Goal: Task Accomplishment & Management: Manage account settings

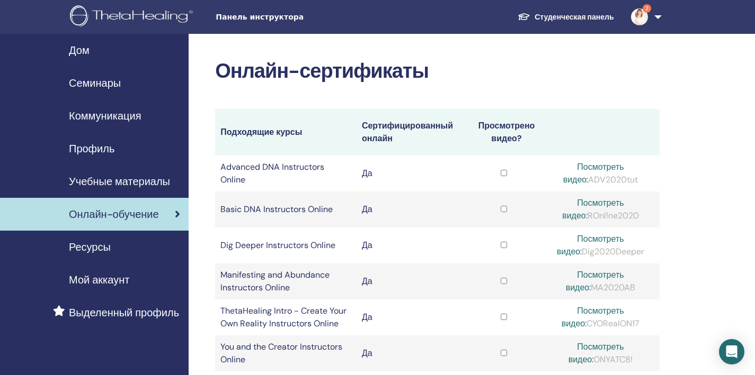
click at [644, 16] on img at bounding box center [639, 16] width 17 height 17
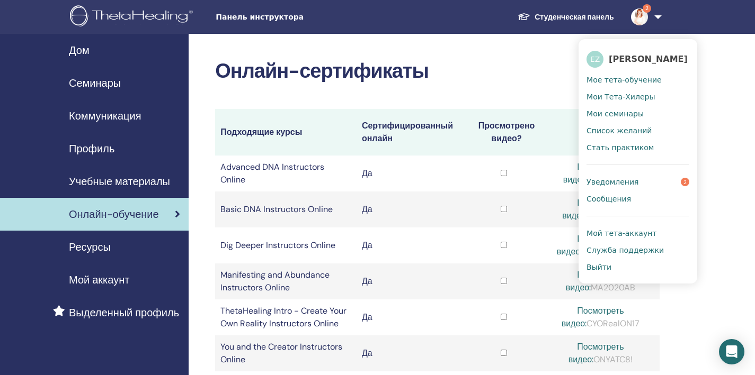
click at [622, 179] on span "Уведомления" at bounding box center [612, 182] width 52 height 10
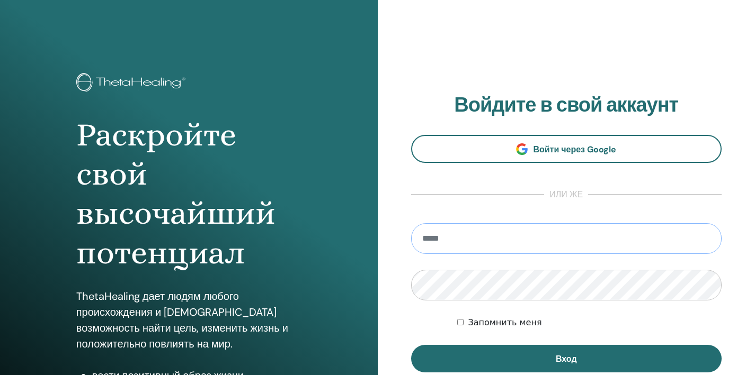
type input "**********"
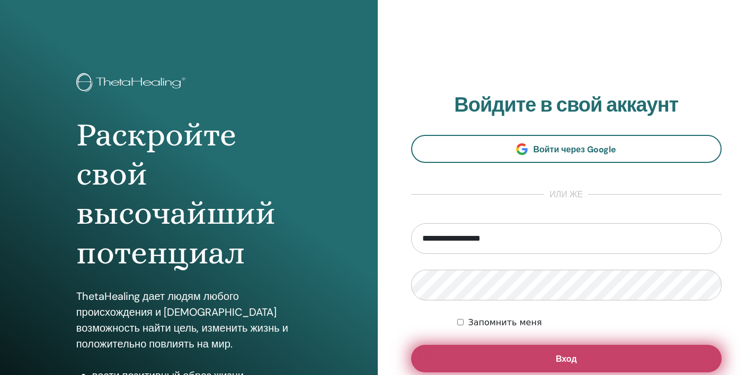
click at [498, 359] on button "Вход" at bounding box center [566, 359] width 311 height 28
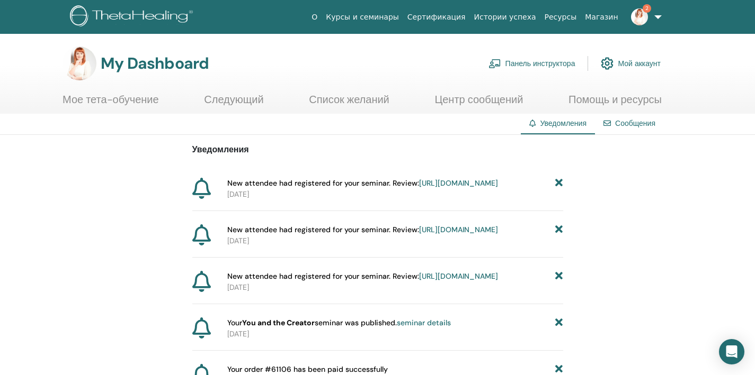
click at [538, 62] on link "Панель инструктора" at bounding box center [531, 63] width 87 height 23
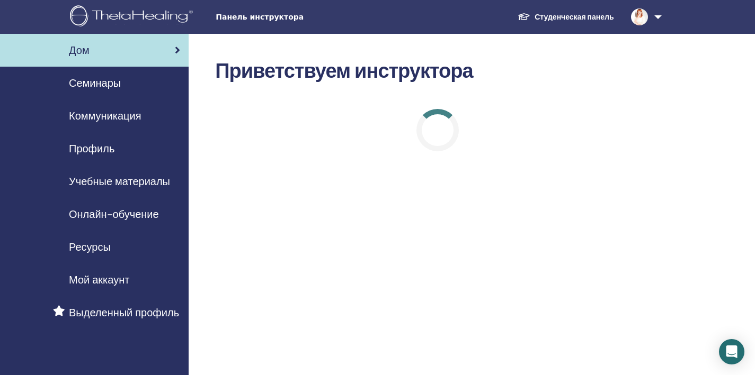
click at [87, 87] on span "Семинары" at bounding box center [95, 83] width 52 height 16
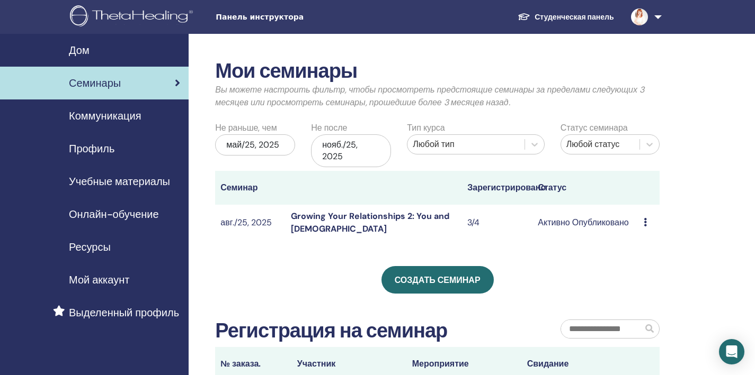
click at [431, 212] on link "Growing Your Relationships 2: You and God" at bounding box center [370, 223] width 158 height 24
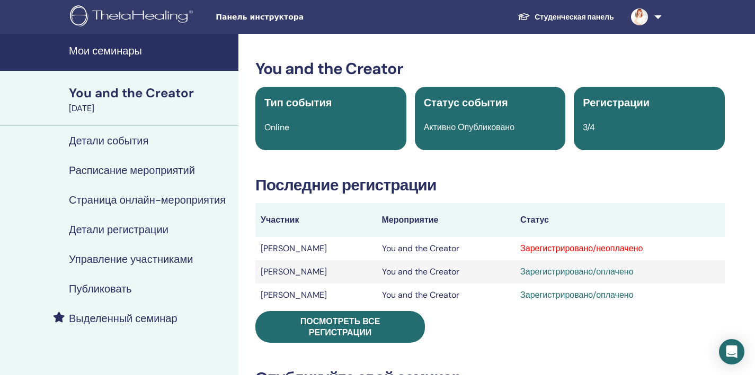
click at [552, 251] on div "Зарегистрировано/неоплачено" at bounding box center [619, 249] width 199 height 13
click at [294, 248] on td "[PERSON_NAME]" at bounding box center [315, 248] width 121 height 23
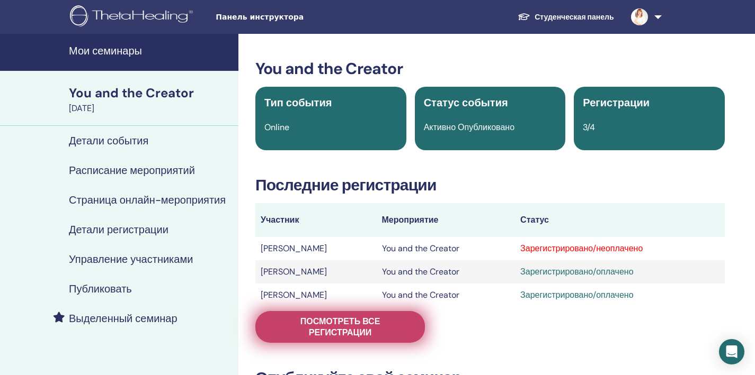
click at [316, 320] on span "Посмотреть все регистрации" at bounding box center [339, 327] width 143 height 22
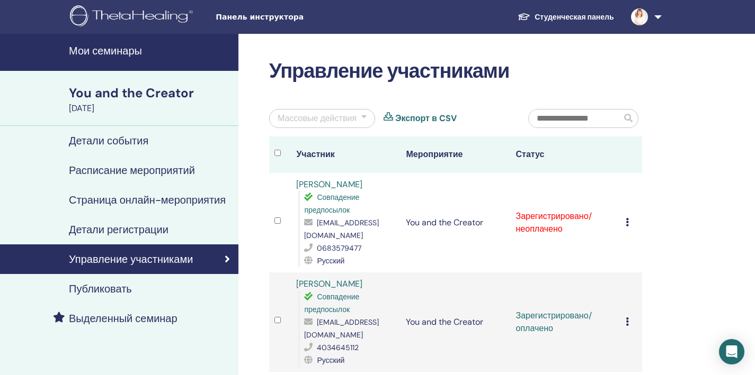
click at [622, 226] on td "Отменить регистрацию Не выполнять автоматическую сертификацию Отметить как опла…" at bounding box center [631, 223] width 22 height 100
click at [628, 222] on icon at bounding box center [626, 222] width 3 height 8
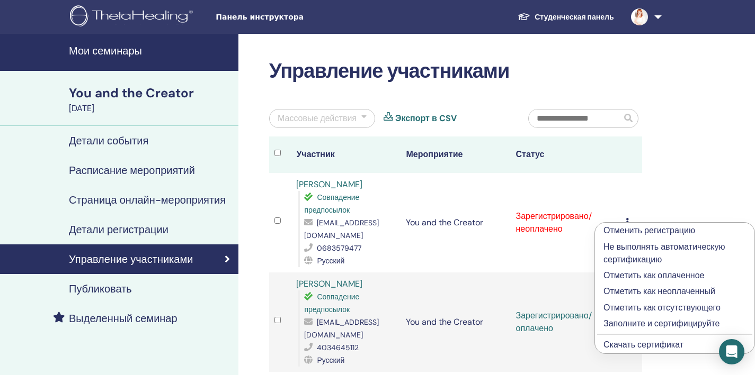
click at [630, 273] on p "Отметить как оплаченное" at bounding box center [674, 276] width 142 height 13
